Goal: Task Accomplishment & Management: Use online tool/utility

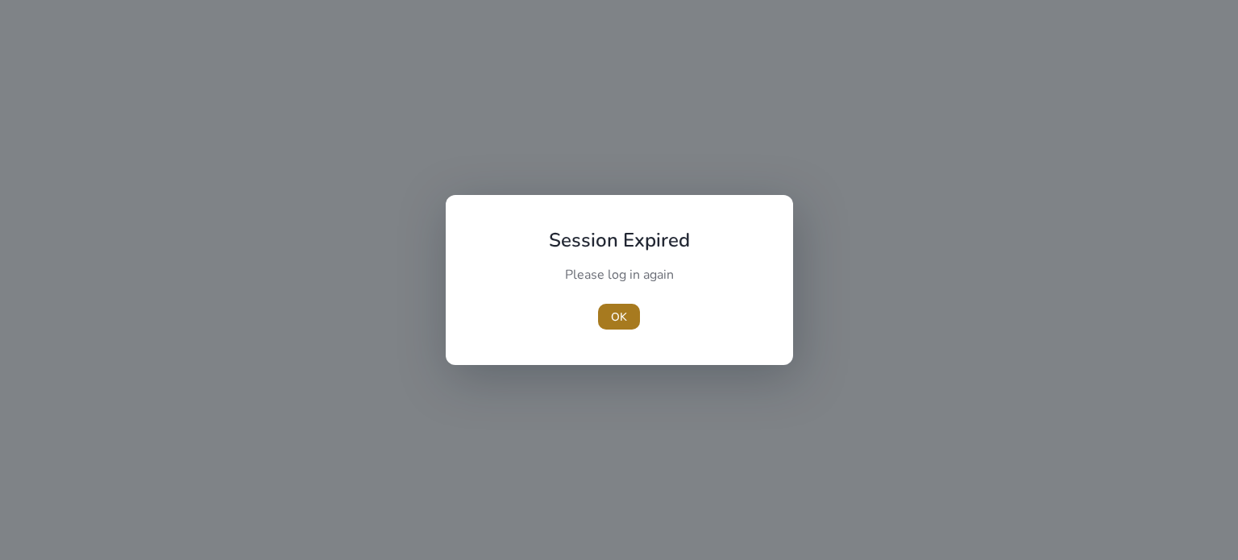
click at [616, 314] on span "OK" at bounding box center [619, 317] width 16 height 17
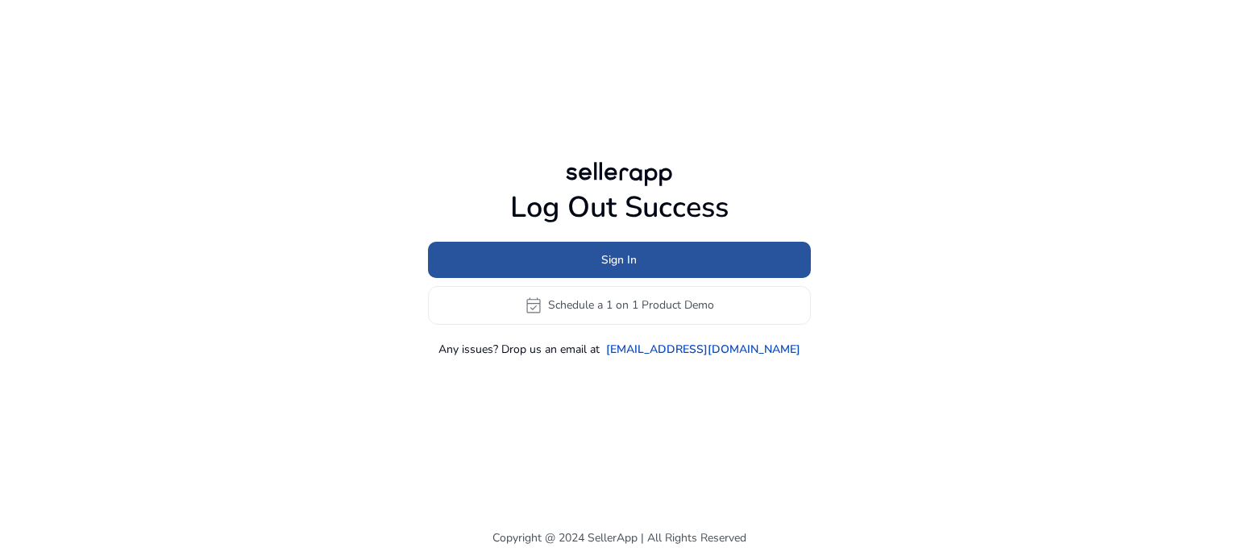
click at [609, 260] on span "Sign In" at bounding box center [618, 259] width 35 height 17
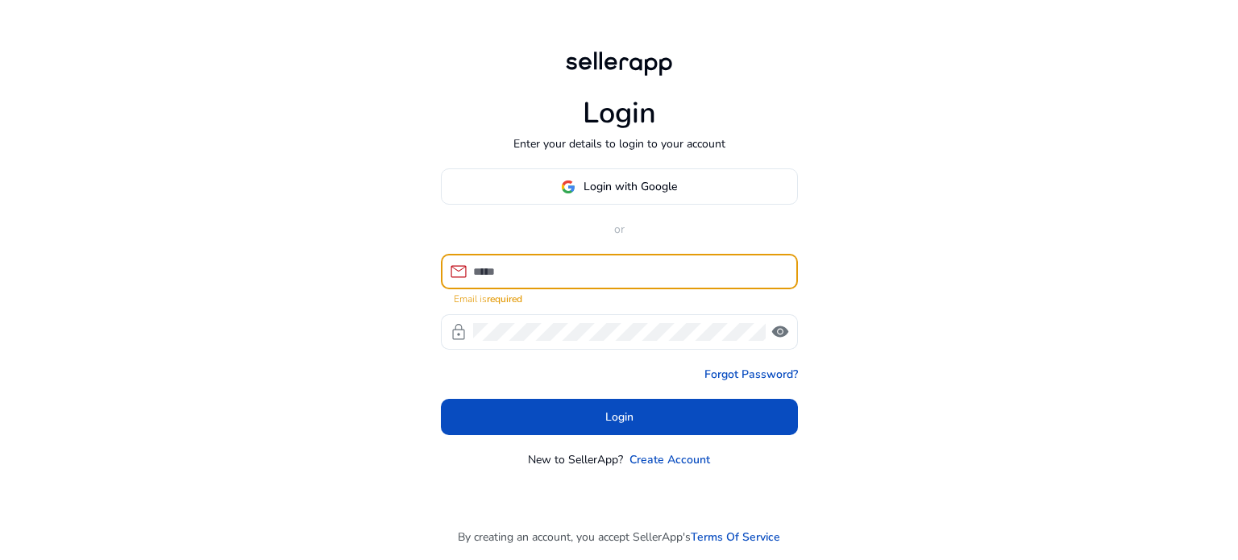
type input "**********"
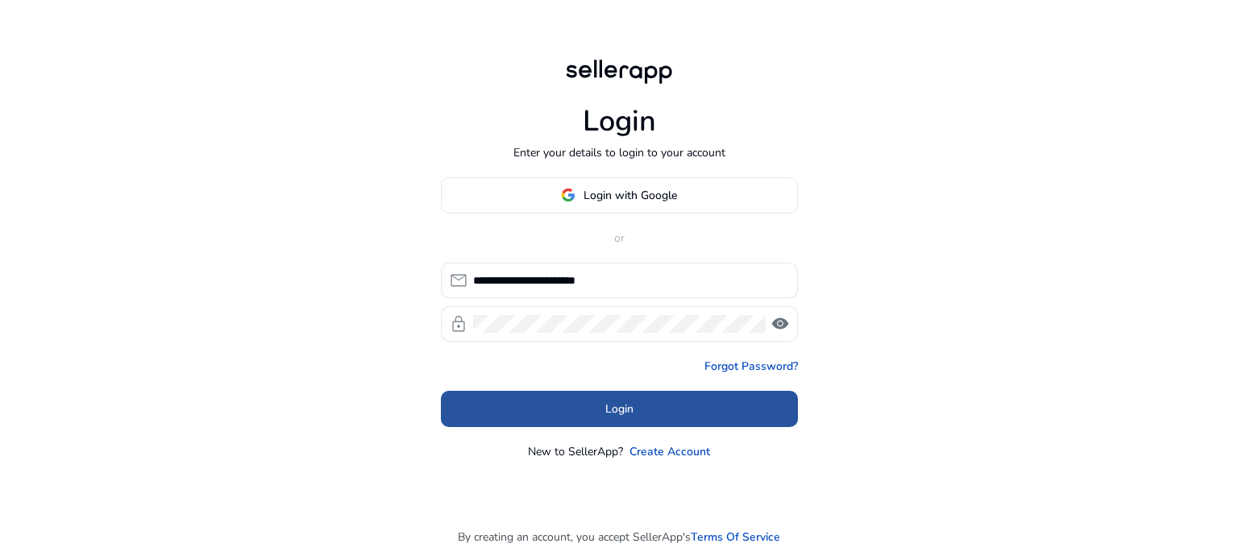
click at [620, 402] on span "Login" at bounding box center [619, 409] width 28 height 17
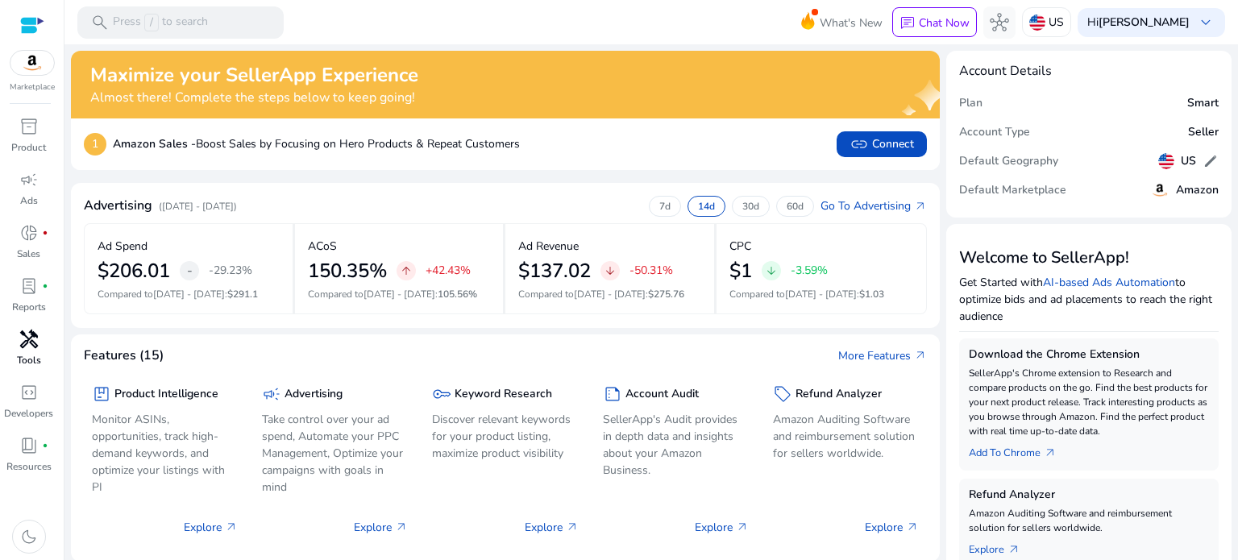
click at [29, 331] on span "handyman" at bounding box center [28, 339] width 19 height 19
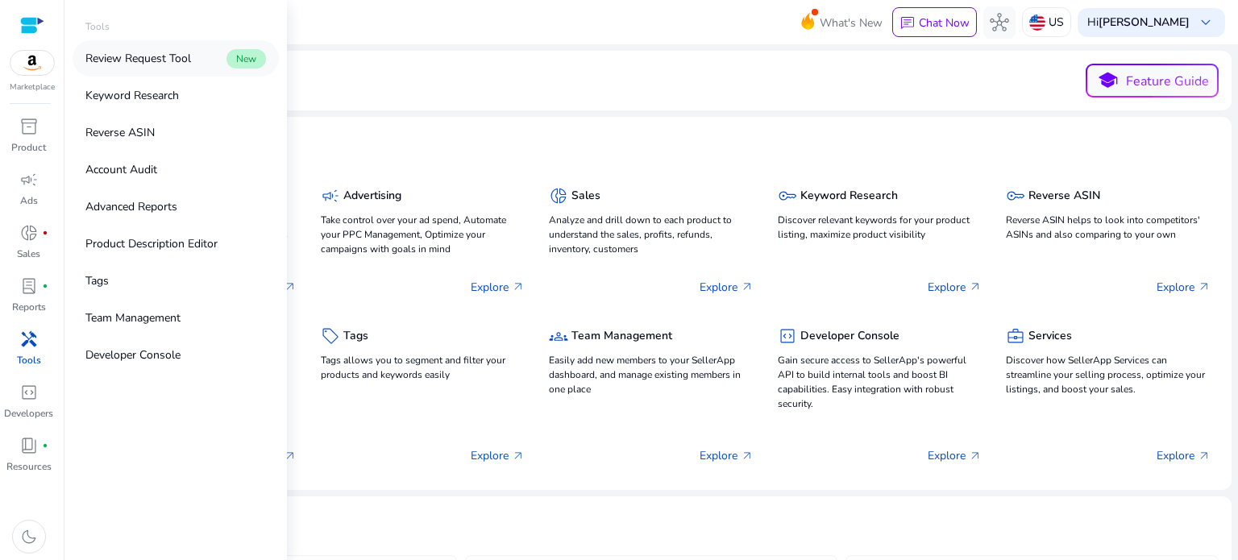
click at [148, 54] on p "Review Request Tool" at bounding box center [138, 58] width 106 height 17
